Goal: Task Accomplishment & Management: Use online tool/utility

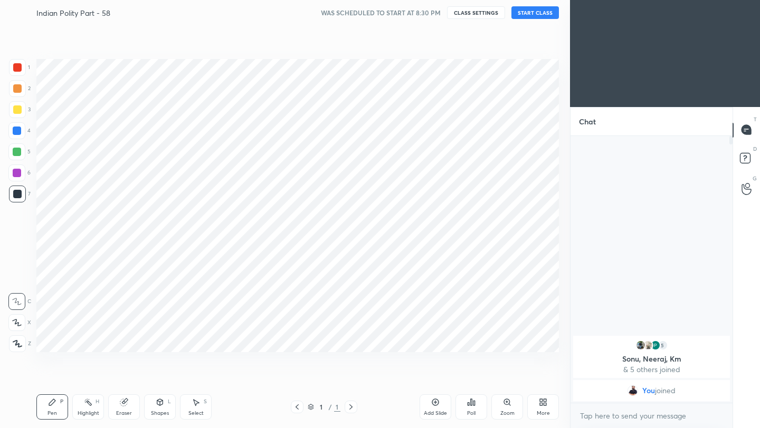
scroll to position [52392, 52226]
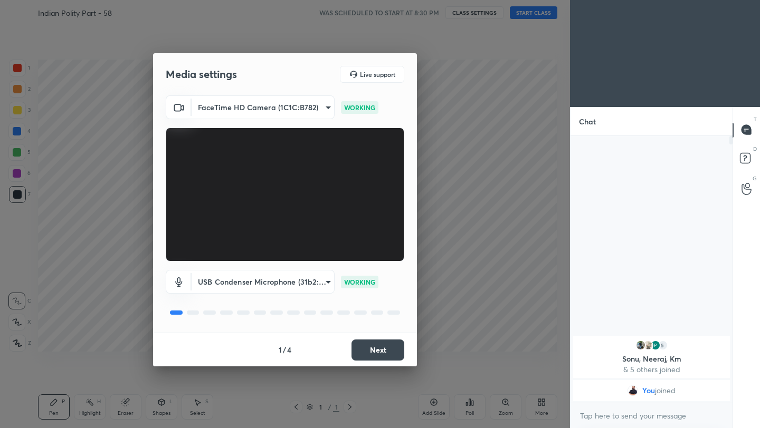
click at [377, 346] on button "Next" at bounding box center [377, 350] width 53 height 21
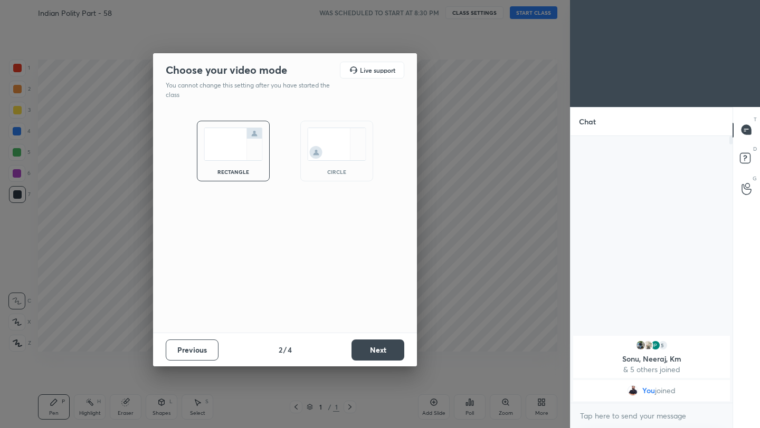
click at [377, 346] on button "Next" at bounding box center [377, 350] width 53 height 21
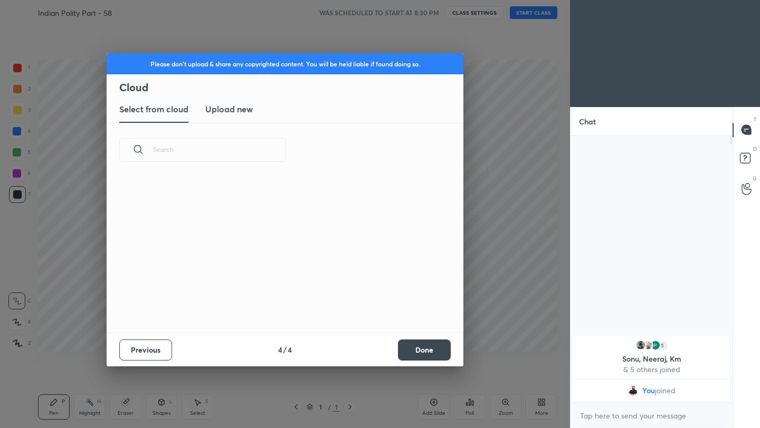
scroll to position [156, 339]
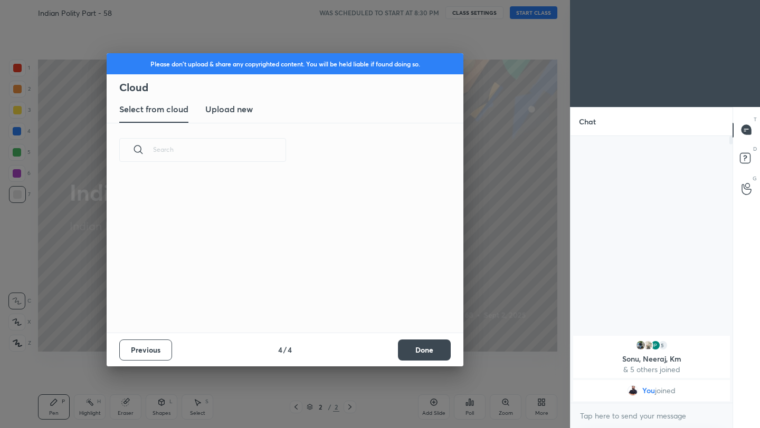
click at [438, 346] on button "Done" at bounding box center [424, 350] width 53 height 21
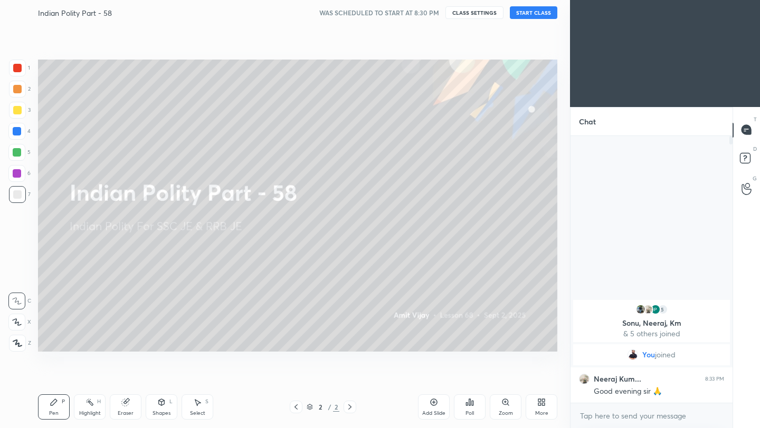
click at [533, 11] on button "START CLASS" at bounding box center [533, 12] width 47 height 13
click at [433, 404] on icon at bounding box center [433, 402] width 8 height 8
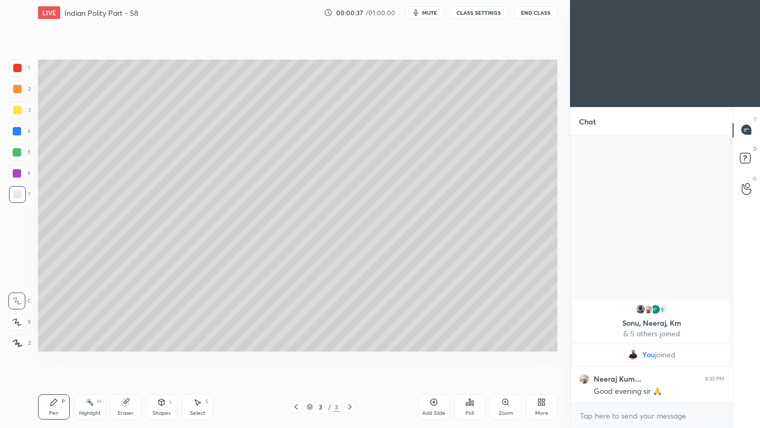
click at [436, 403] on icon at bounding box center [433, 402] width 8 height 8
click at [295, 407] on icon at bounding box center [295, 407] width 3 height 5
click at [23, 124] on div at bounding box center [16, 131] width 17 height 17
drag, startPoint x: 22, startPoint y: 121, endPoint x: 18, endPoint y: 116, distance: 6.2
click at [20, 116] on div "3" at bounding box center [20, 112] width 22 height 21
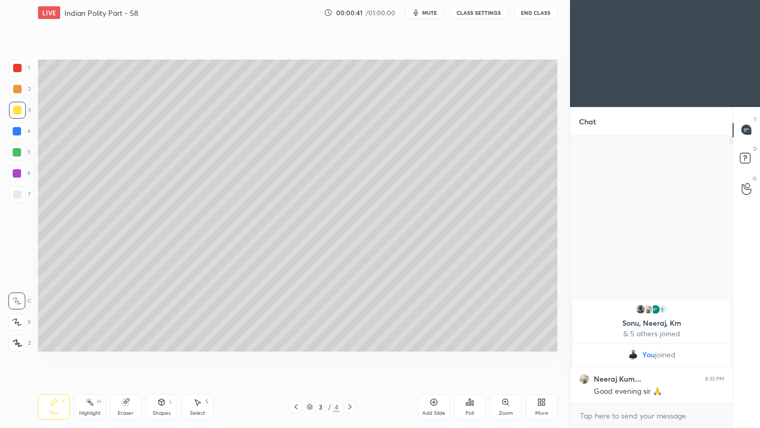
click at [17, 112] on div at bounding box center [17, 110] width 17 height 17
click at [14, 345] on icon at bounding box center [17, 343] width 9 height 7
click at [20, 191] on div at bounding box center [17, 194] width 8 height 8
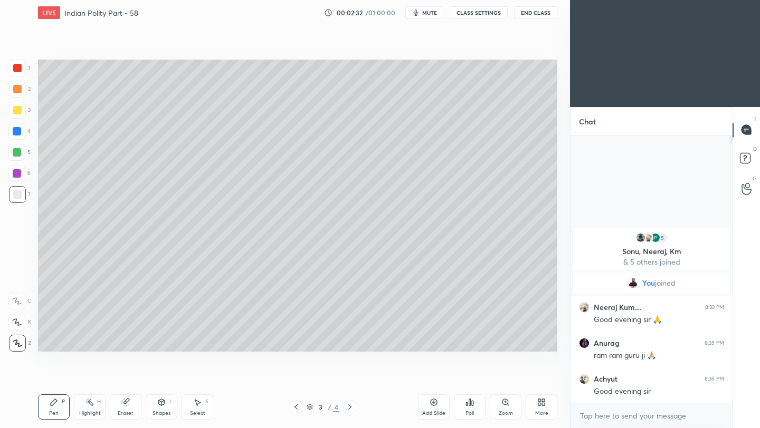
click at [129, 409] on div "Eraser" at bounding box center [126, 407] width 32 height 25
click at [61, 411] on div "Pen P" at bounding box center [54, 407] width 32 height 25
click at [437, 413] on div "Add Slide" at bounding box center [433, 413] width 23 height 5
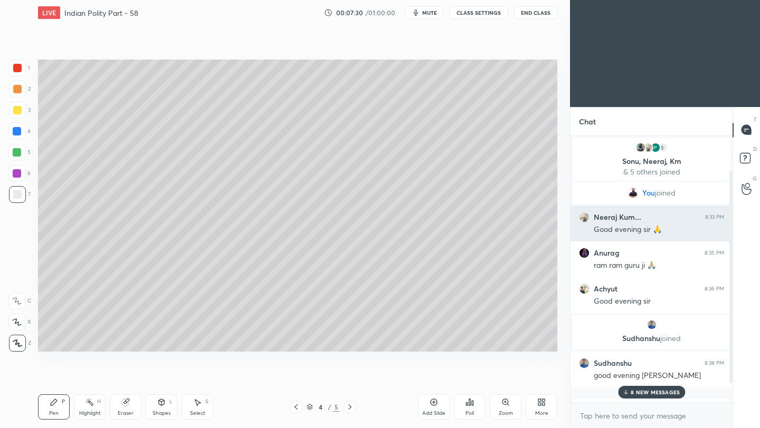
scroll to position [68, 0]
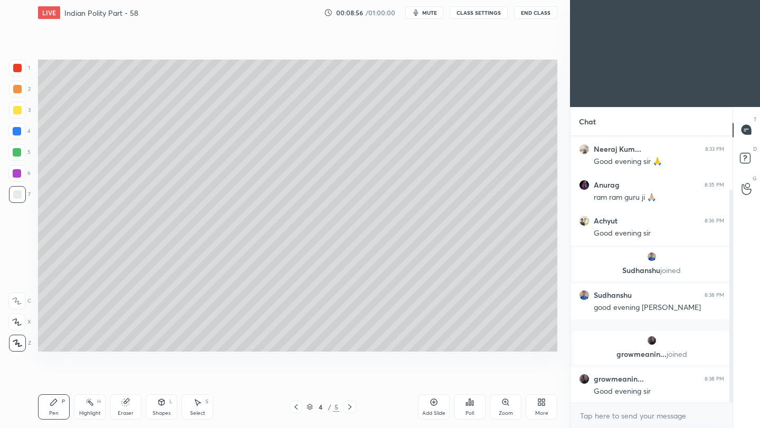
click at [433, 411] on div "Add Slide" at bounding box center [433, 413] width 23 height 5
click at [437, 404] on icon at bounding box center [433, 402] width 8 height 8
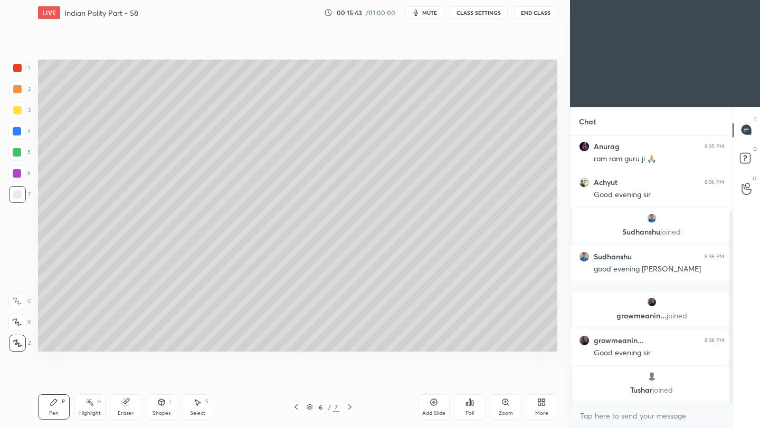
click at [433, 401] on icon at bounding box center [433, 402] width 8 height 8
click at [544, 14] on button "End Class" at bounding box center [535, 12] width 43 height 13
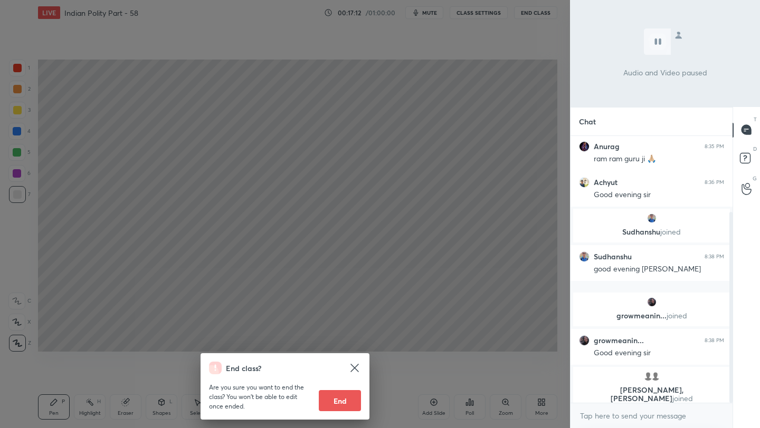
scroll to position [142, 0]
click at [462, 137] on div "End class? Are you sure you want to end the class? You won’t be able to edit on…" at bounding box center [285, 214] width 570 height 428
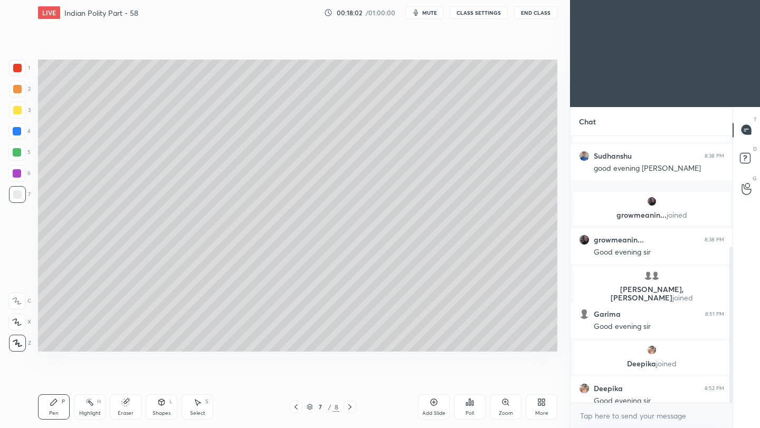
scroll to position [190, 0]
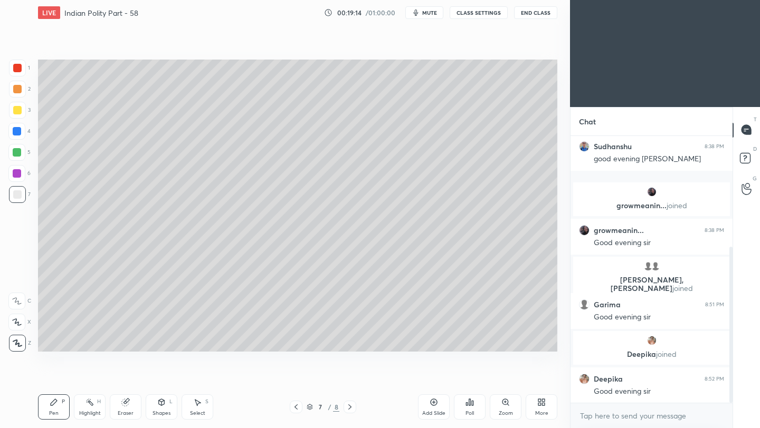
click at [435, 403] on icon at bounding box center [433, 402] width 8 height 8
click at [540, 13] on button "End Class" at bounding box center [535, 12] width 43 height 13
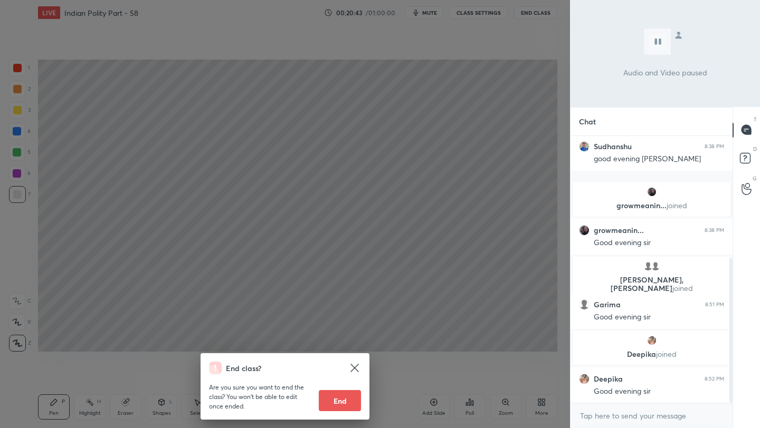
scroll to position [226, 0]
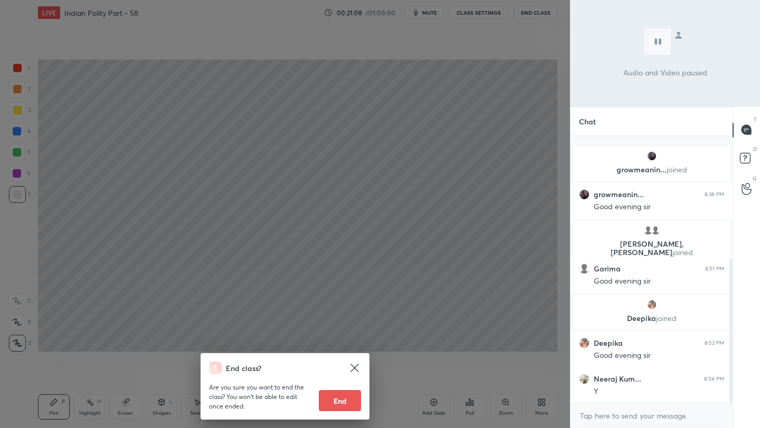
click at [497, 165] on div "End class? Are you sure you want to end the class? You won’t be able to edit on…" at bounding box center [285, 214] width 570 height 428
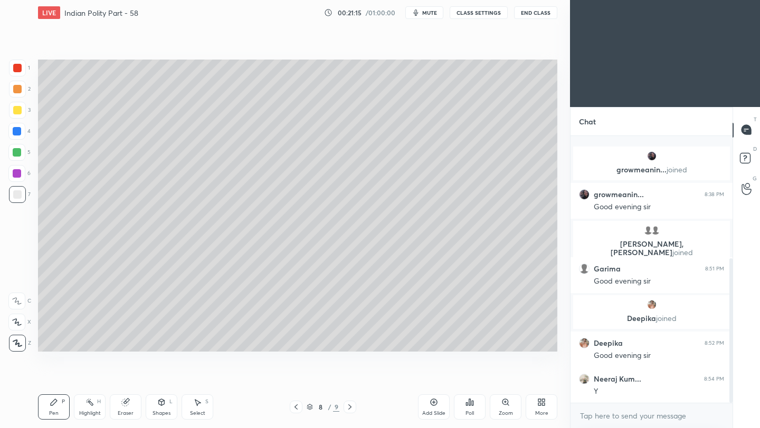
click at [370, 407] on div "8 / 9" at bounding box center [323, 407] width 190 height 13
click at [349, 407] on icon at bounding box center [350, 407] width 8 height 8
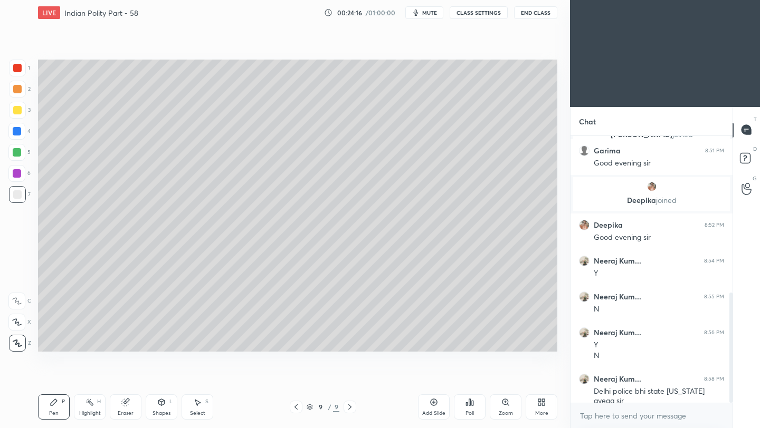
scroll to position [381, 0]
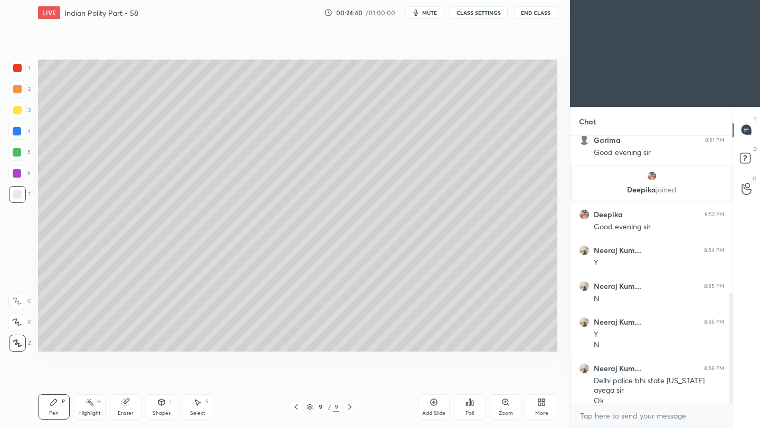
click at [512, 353] on div "Setting up your live class Poll for secs No correct answer Start poll" at bounding box center [298, 205] width 528 height 361
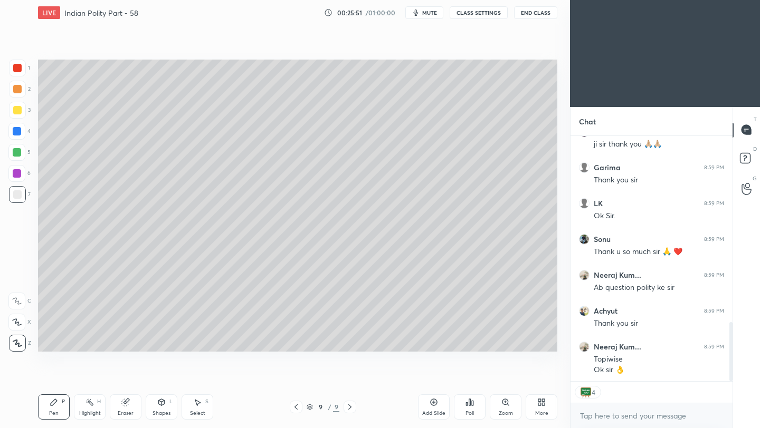
scroll to position [751, 0]
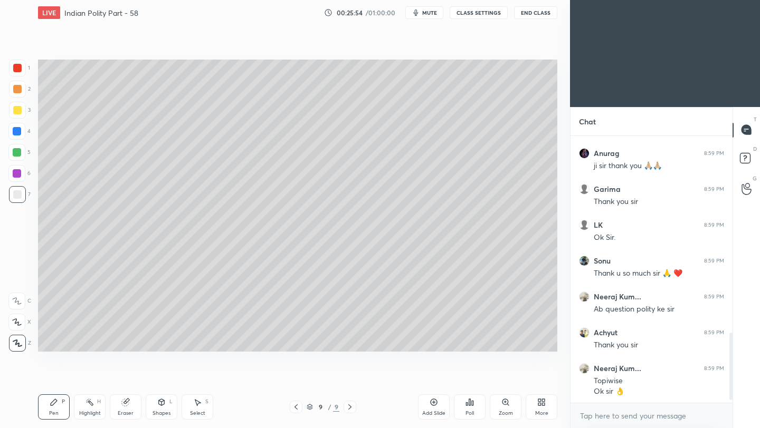
click at [540, 17] on button "End Class" at bounding box center [535, 12] width 43 height 13
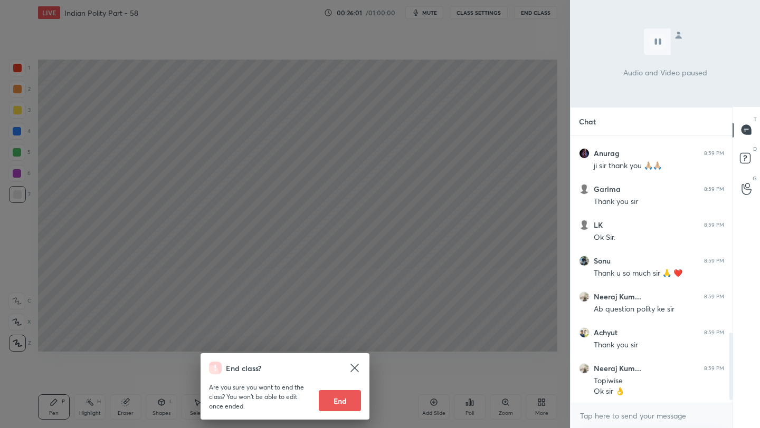
click at [343, 405] on button "End" at bounding box center [340, 400] width 42 height 21
type textarea "x"
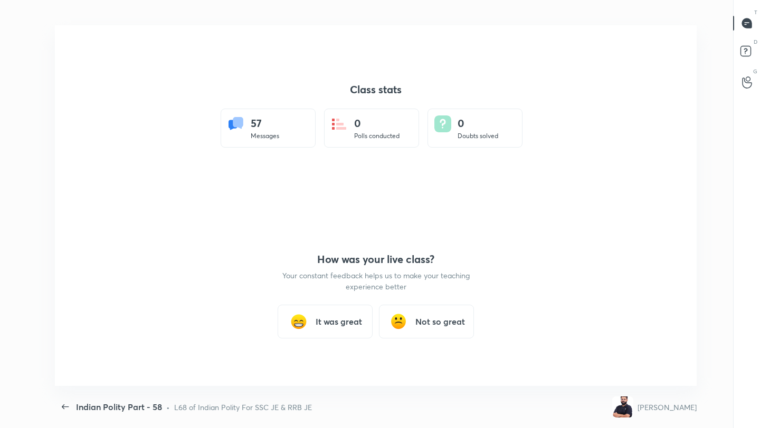
scroll to position [52392, 52003]
